Goal: Task Accomplishment & Management: Manage account settings

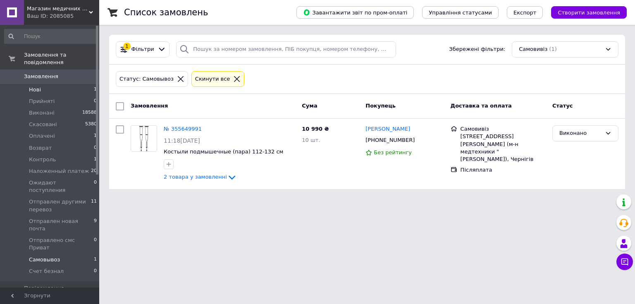
click at [48, 84] on li "Нові 1" at bounding box center [51, 90] width 102 height 12
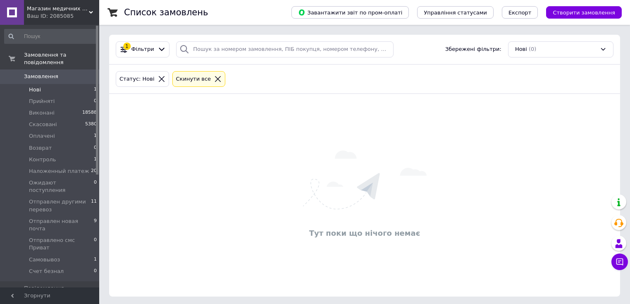
click at [63, 84] on li "Нові 1" at bounding box center [51, 90] width 102 height 12
click at [34, 86] on span "Нові" at bounding box center [35, 89] width 12 height 7
click at [66, 95] on li "Прийняті 1" at bounding box center [51, 101] width 102 height 12
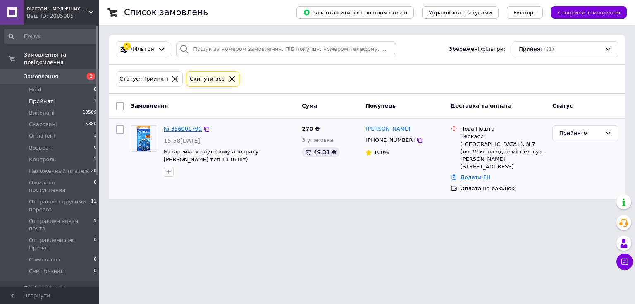
click at [183, 127] on link "№ 356901799" at bounding box center [183, 129] width 38 height 6
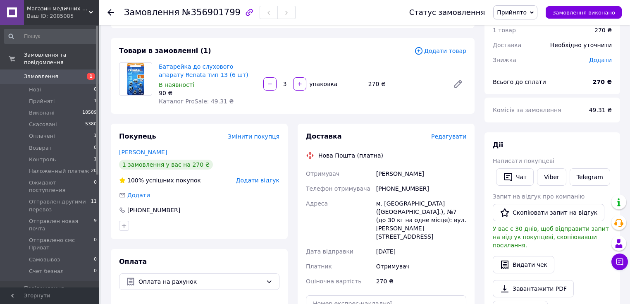
scroll to position [99, 0]
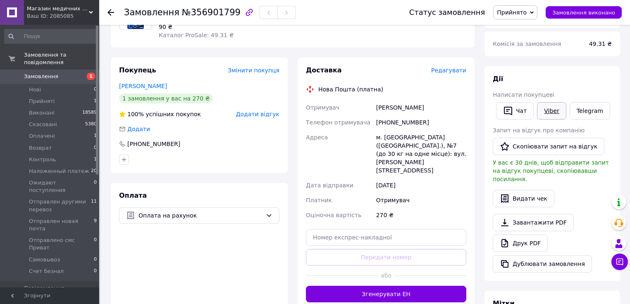
click at [553, 112] on link "Viber" at bounding box center [551, 110] width 29 height 17
drag, startPoint x: 190, startPoint y: 210, endPoint x: 193, endPoint y: 216, distance: 6.8
click at [190, 210] on div "Оплата на рахунок" at bounding box center [199, 215] width 160 height 17
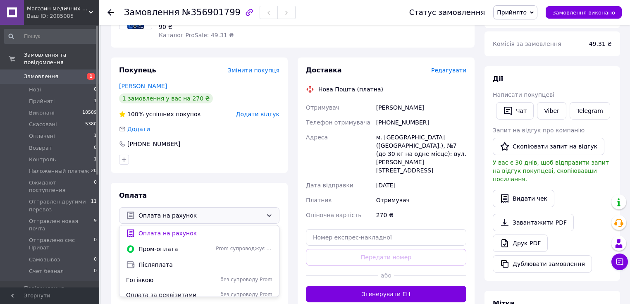
scroll to position [198, 0]
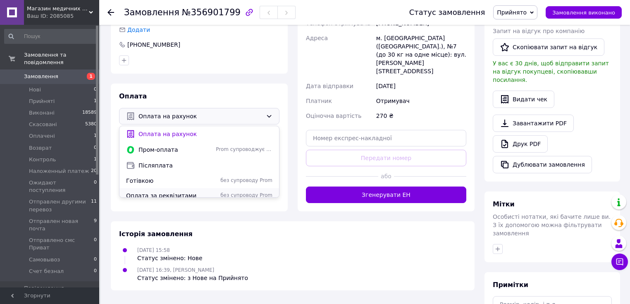
click at [171, 191] on span "Оплата за реквізитами" at bounding box center [169, 195] width 86 height 8
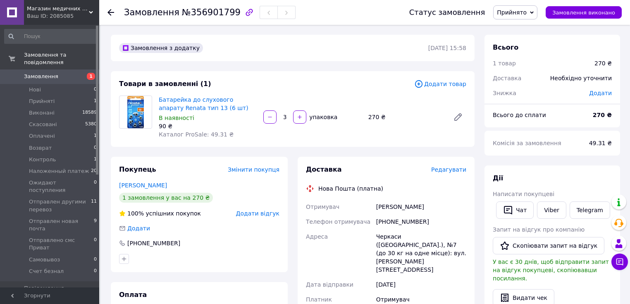
scroll to position [99, 0]
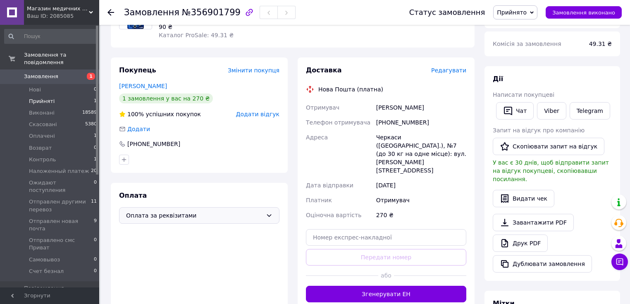
drag, startPoint x: 66, startPoint y: 92, endPoint x: 254, endPoint y: 105, distance: 188.5
click at [66, 95] on li "Прийняті 1" at bounding box center [51, 101] width 102 height 12
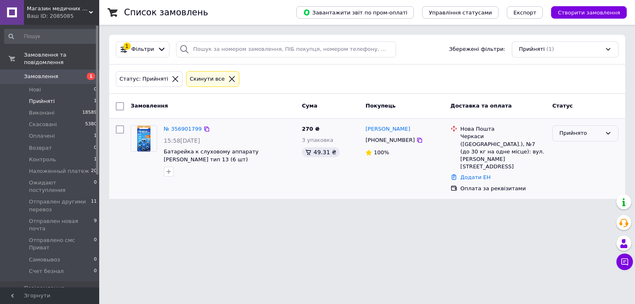
click at [583, 126] on div "Прийнято" at bounding box center [585, 133] width 66 height 16
click at [580, 165] on li "Отправлено смс Приват" at bounding box center [584, 169] width 65 height 24
click at [174, 127] on link "№ 356901799" at bounding box center [183, 129] width 38 height 6
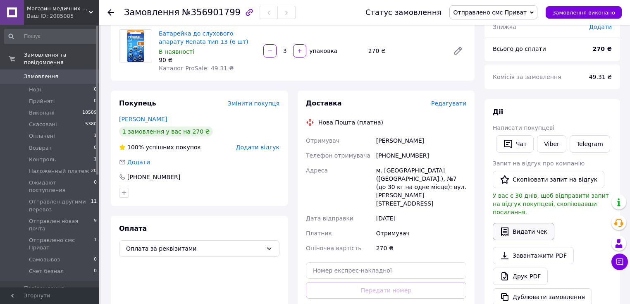
scroll to position [165, 0]
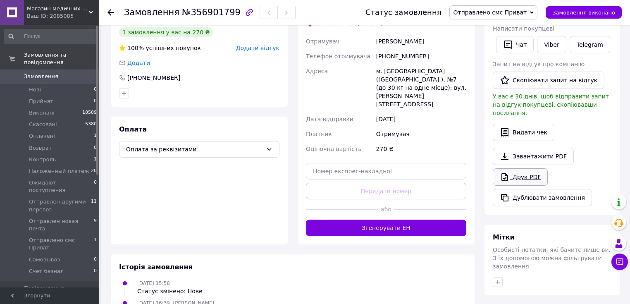
click at [523, 168] on link "Друк PDF" at bounding box center [519, 176] width 55 height 17
click at [526, 169] on link "Друк PDF" at bounding box center [519, 176] width 55 height 17
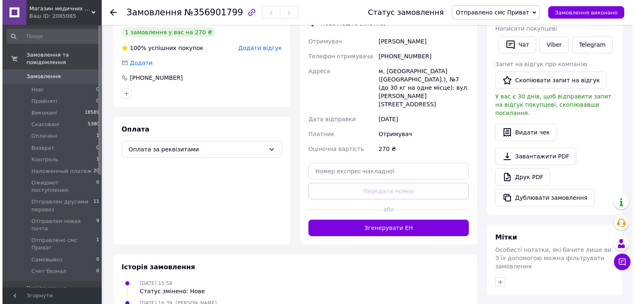
scroll to position [66, 0]
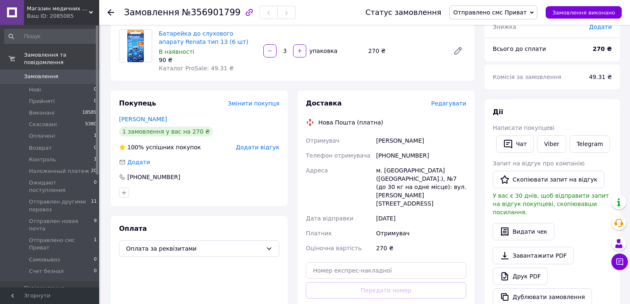
click at [448, 102] on span "Редагувати" at bounding box center [448, 103] width 35 height 7
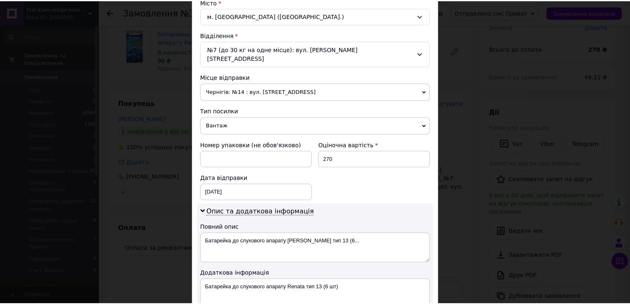
scroll to position [350, 0]
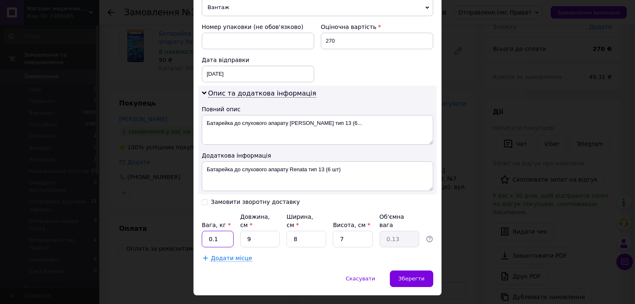
click at [223, 231] on input "0.1" at bounding box center [218, 239] width 32 height 17
type input "0"
type input "1"
click at [258, 231] on input "9" at bounding box center [260, 239] width 40 height 17
type input "1"
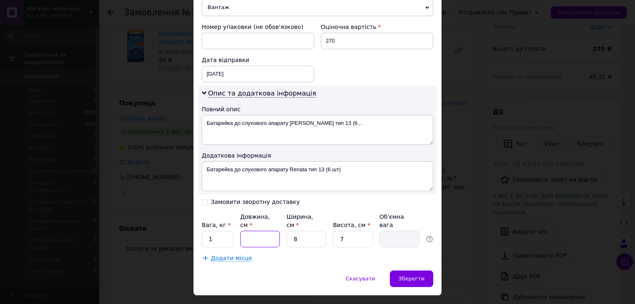
type input "0.1"
type input "10"
type input "0.14"
drag, startPoint x: 294, startPoint y: 220, endPoint x: 300, endPoint y: 218, distance: 6.1
click at [296, 231] on input "8" at bounding box center [306, 239] width 40 height 17
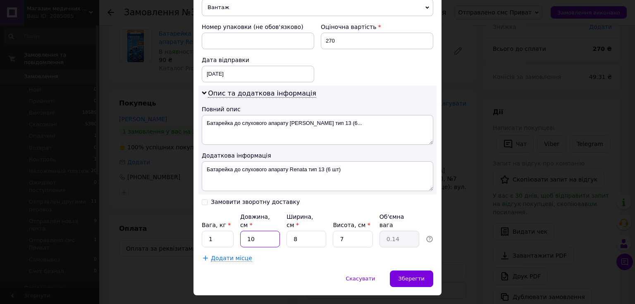
click at [257, 231] on input "10" at bounding box center [260, 239] width 40 height 17
type input "1"
type input "0.1"
type input "2"
type input "0.1"
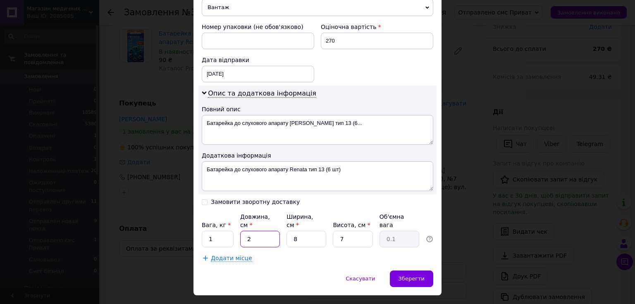
type input "20"
type input "0.28"
type input "20"
click at [305, 231] on input "8" at bounding box center [306, 239] width 40 height 17
type input "1"
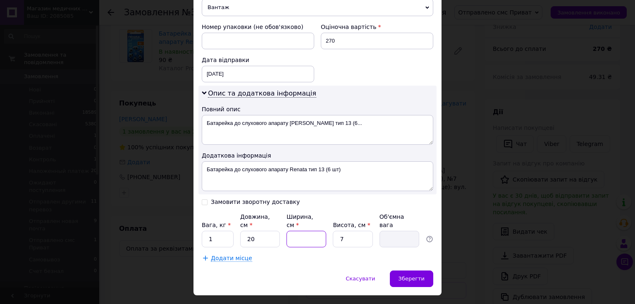
type input "0.1"
type input "10"
type input "0.35"
type input "10"
click at [345, 231] on input "7" at bounding box center [353, 239] width 40 height 17
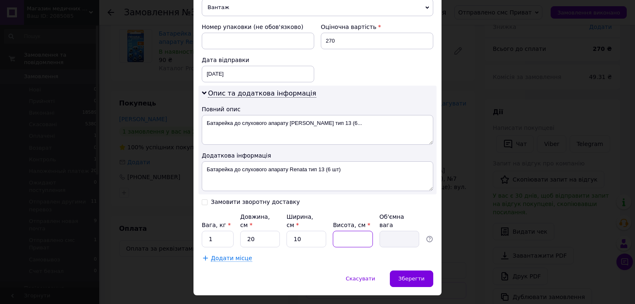
type input "1"
type input "0.1"
type input "10"
type input "0.5"
type input "10"
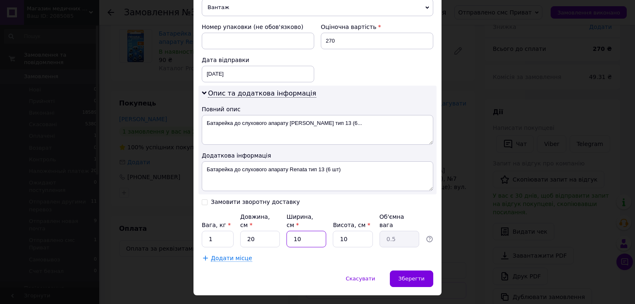
click at [301, 231] on input "10" at bounding box center [306, 239] width 40 height 17
type input "1"
type input "0.1"
type input "2"
type input "0.1"
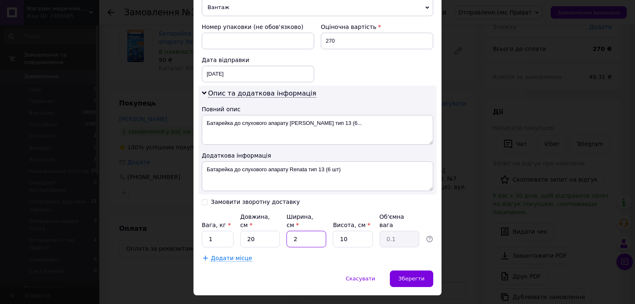
type input "20"
type input "1"
type input "20"
click at [409, 275] on span "Зберегти" at bounding box center [411, 278] width 26 height 6
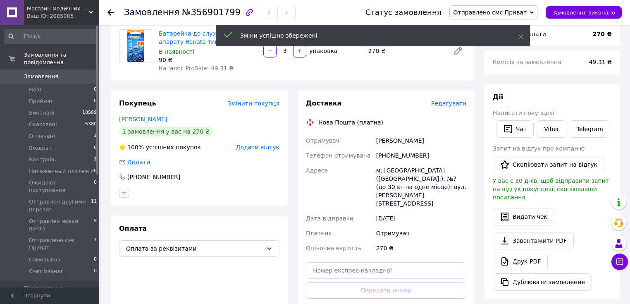
scroll to position [165, 0]
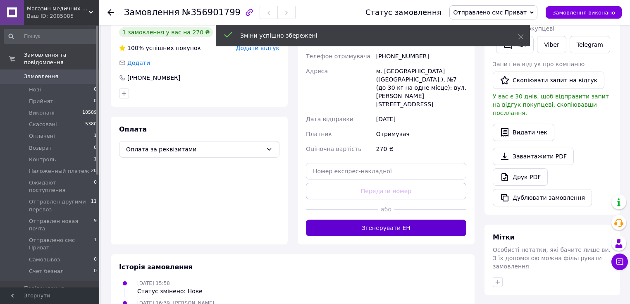
click at [373, 219] on button "Згенерувати ЕН" at bounding box center [386, 227] width 160 height 17
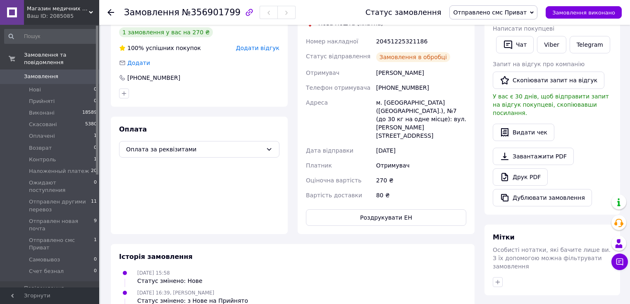
scroll to position [33, 0]
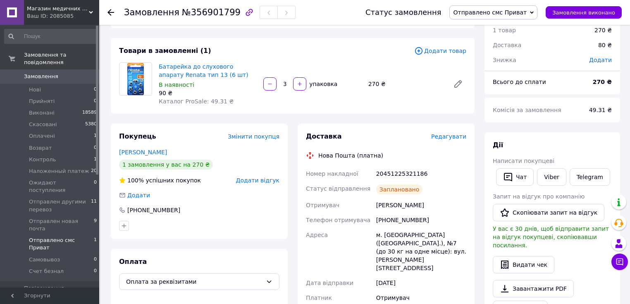
click at [72, 236] on span "Отправлено смс Приват" at bounding box center [61, 243] width 65 height 15
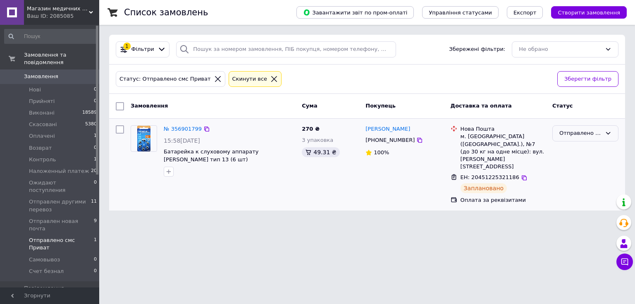
click at [586, 129] on div "Отправлено смс Приват" at bounding box center [580, 133] width 42 height 9
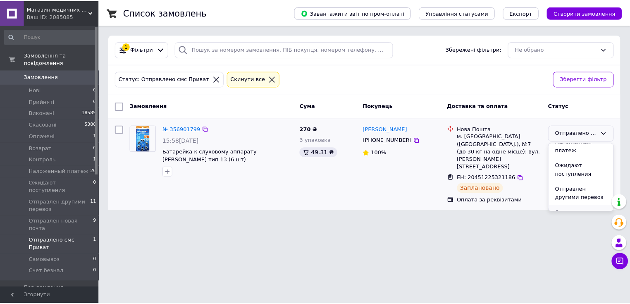
scroll to position [132, 0]
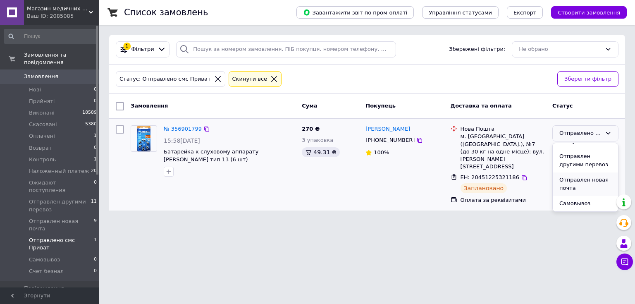
click at [575, 177] on li "Отправлен новая почта" at bounding box center [584, 184] width 65 height 24
click at [176, 129] on link "№ 356901799" at bounding box center [183, 129] width 38 height 6
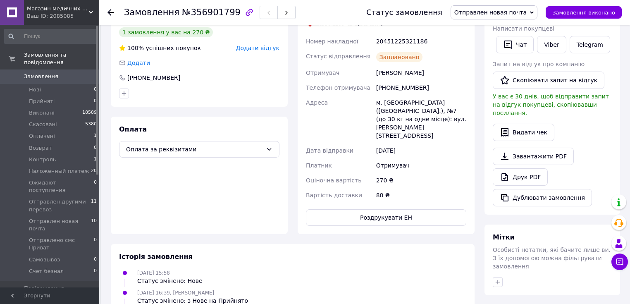
scroll to position [264, 0]
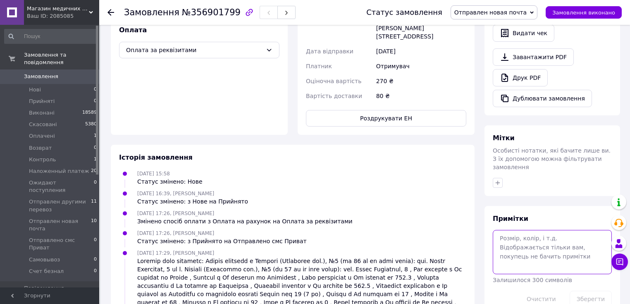
click at [509, 233] on textarea at bounding box center [551, 252] width 119 height 44
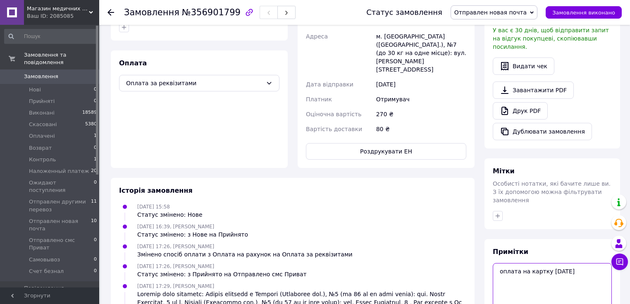
scroll to position [317, 0]
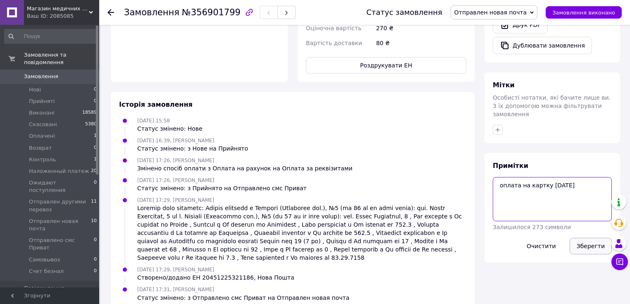
type textarea "оплата на картку 12 08 2025"
click at [591, 238] on button "Зберегти" at bounding box center [590, 246] width 42 height 17
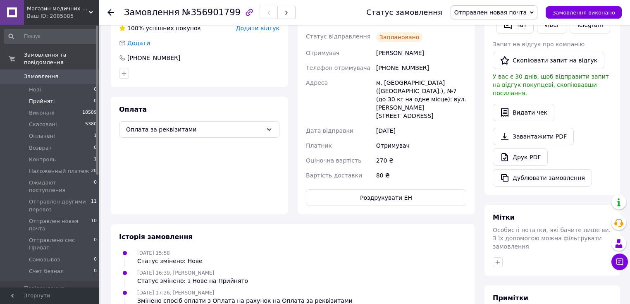
click at [57, 95] on li "Прийняті 0" at bounding box center [51, 101] width 102 height 12
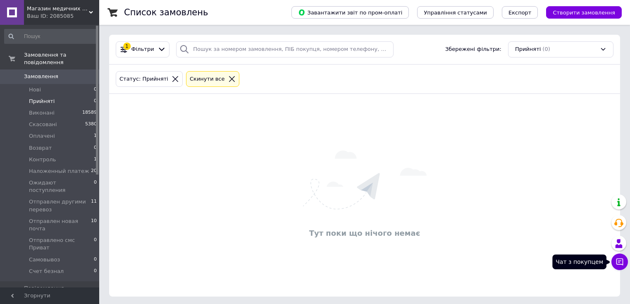
click at [618, 262] on icon at bounding box center [619, 261] width 8 height 8
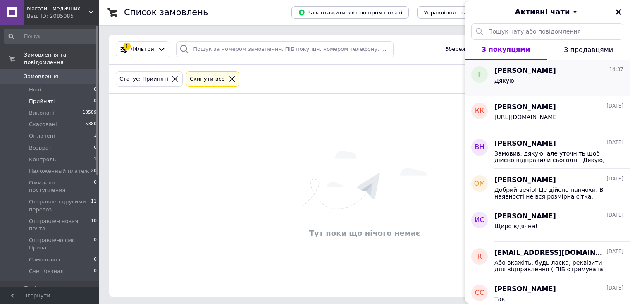
click at [523, 75] on span "[PERSON_NAME]" at bounding box center [525, 71] width 62 height 10
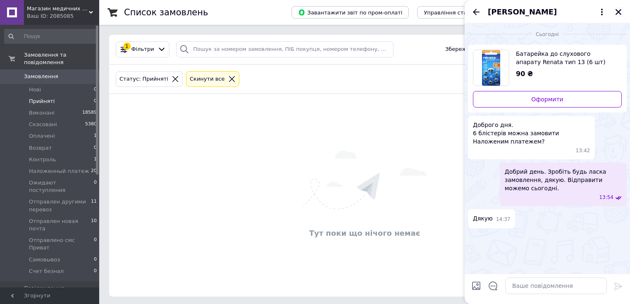
click at [618, 13] on icon "Закрити" at bounding box center [618, 12] width 6 height 6
